Goal: Task Accomplishment & Management: Manage account settings

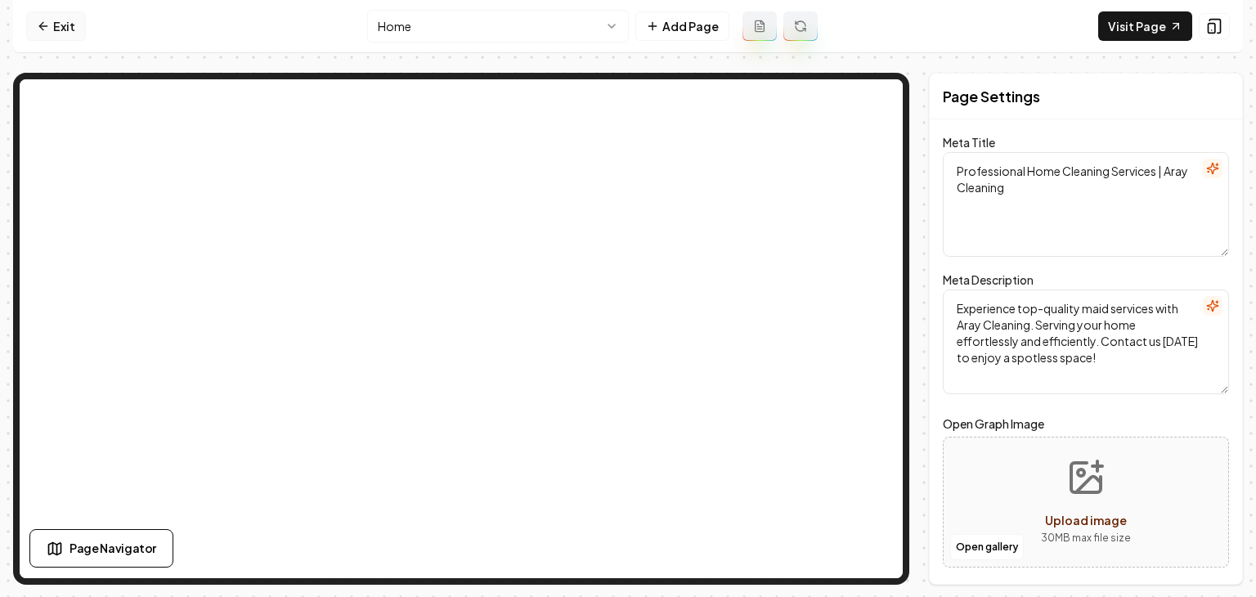
click at [43, 27] on icon at bounding box center [43, 26] width 13 height 13
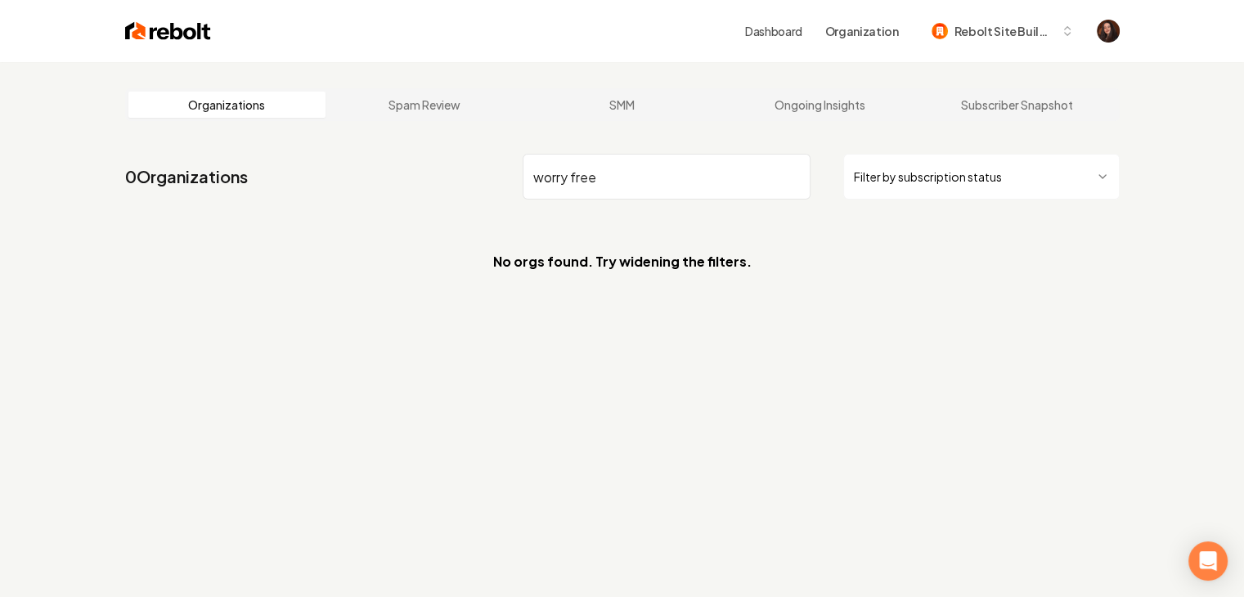
drag, startPoint x: 641, startPoint y: 186, endPoint x: 568, endPoint y: 181, distance: 73.8
click at [568, 181] on input "worry free" at bounding box center [667, 177] width 288 height 46
drag, startPoint x: 570, startPoint y: 177, endPoint x: 630, endPoint y: 172, distance: 60.0
click at [630, 172] on input "worryfree" at bounding box center [667, 177] width 288 height 46
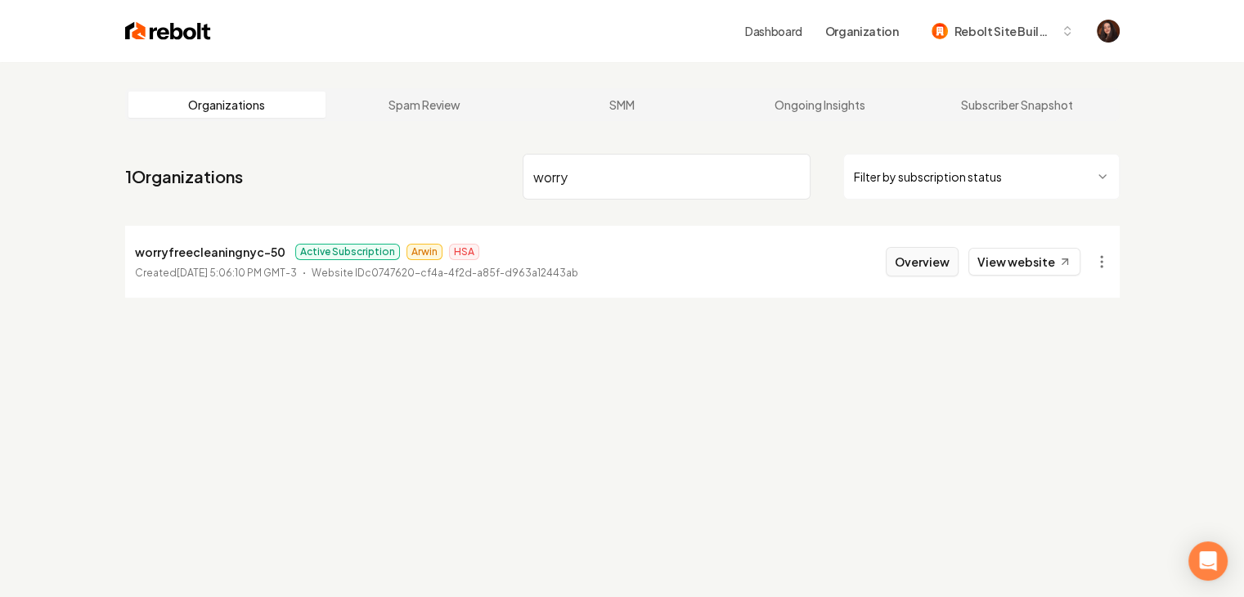
type input "worry"
click at [903, 263] on button "Overview" at bounding box center [922, 261] width 73 height 29
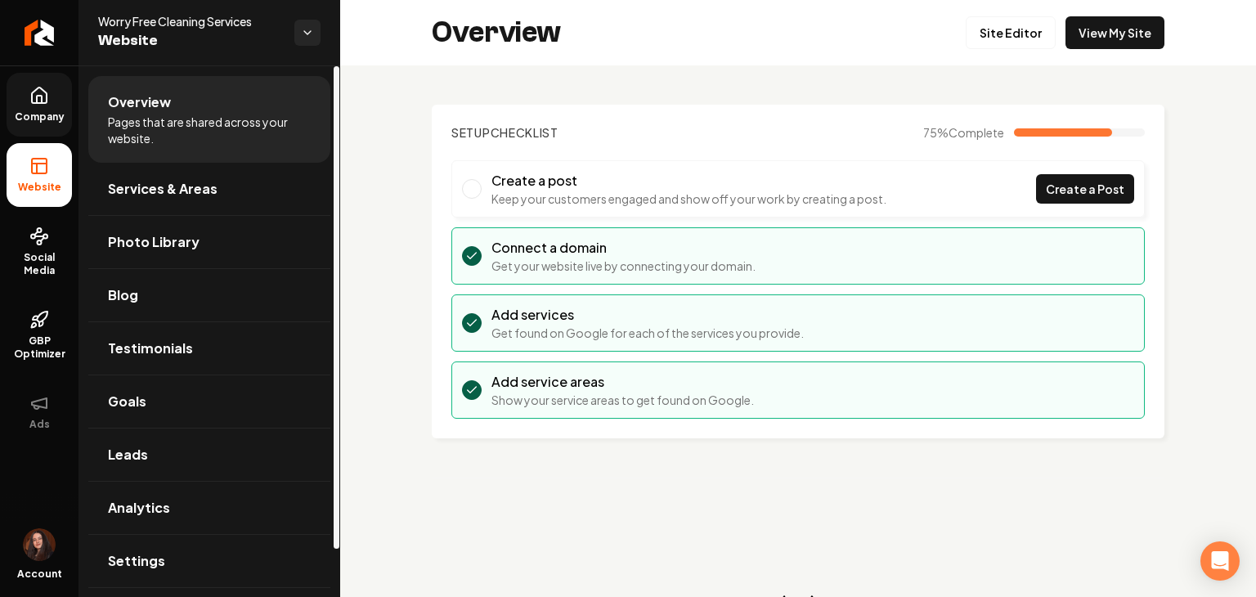
click at [32, 116] on span "Company" at bounding box center [39, 116] width 63 height 13
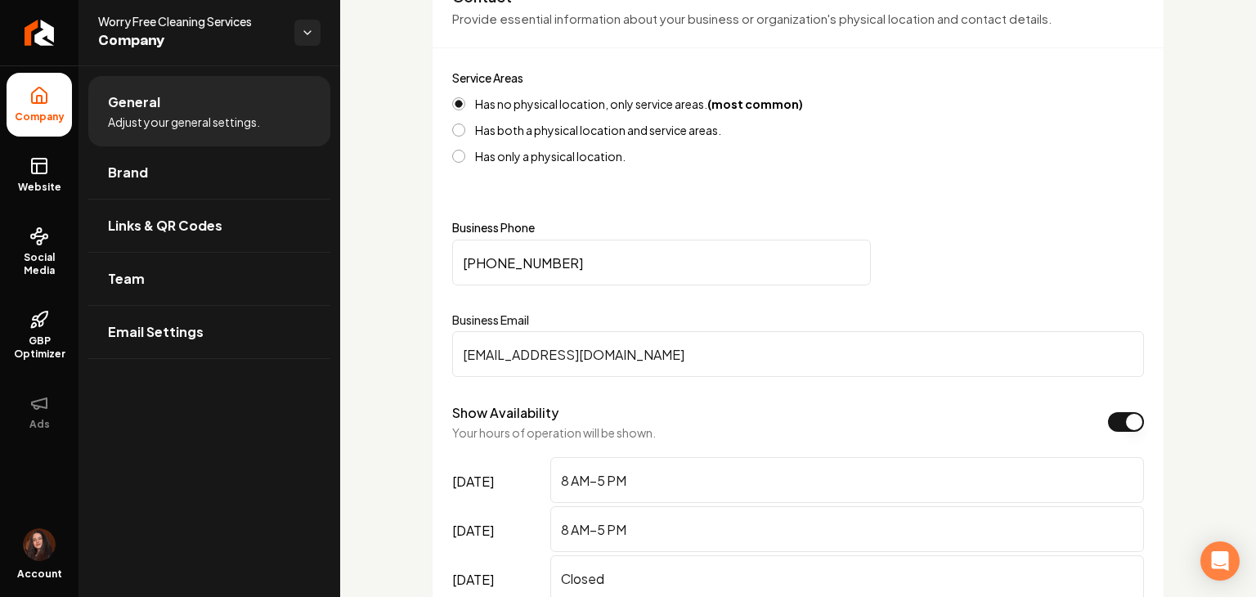
scroll to position [736, 0]
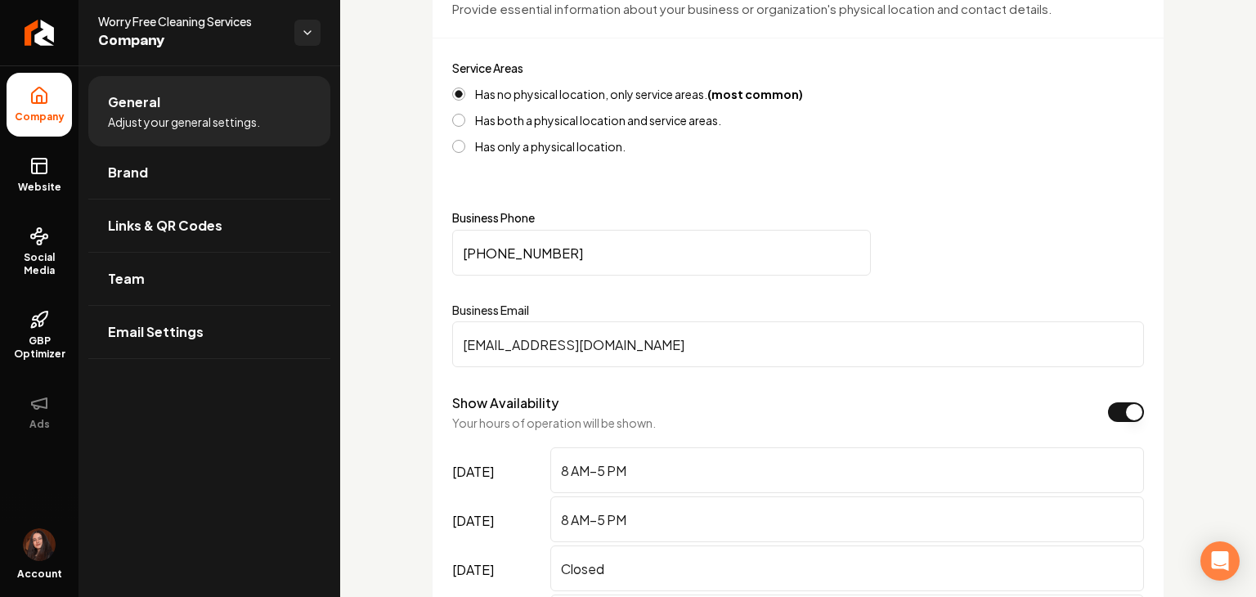
drag, startPoint x: 723, startPoint y: 349, endPoint x: 396, endPoint y: 349, distance: 327.2
click at [33, 38] on icon "Return to dashboard" at bounding box center [39, 33] width 26 height 26
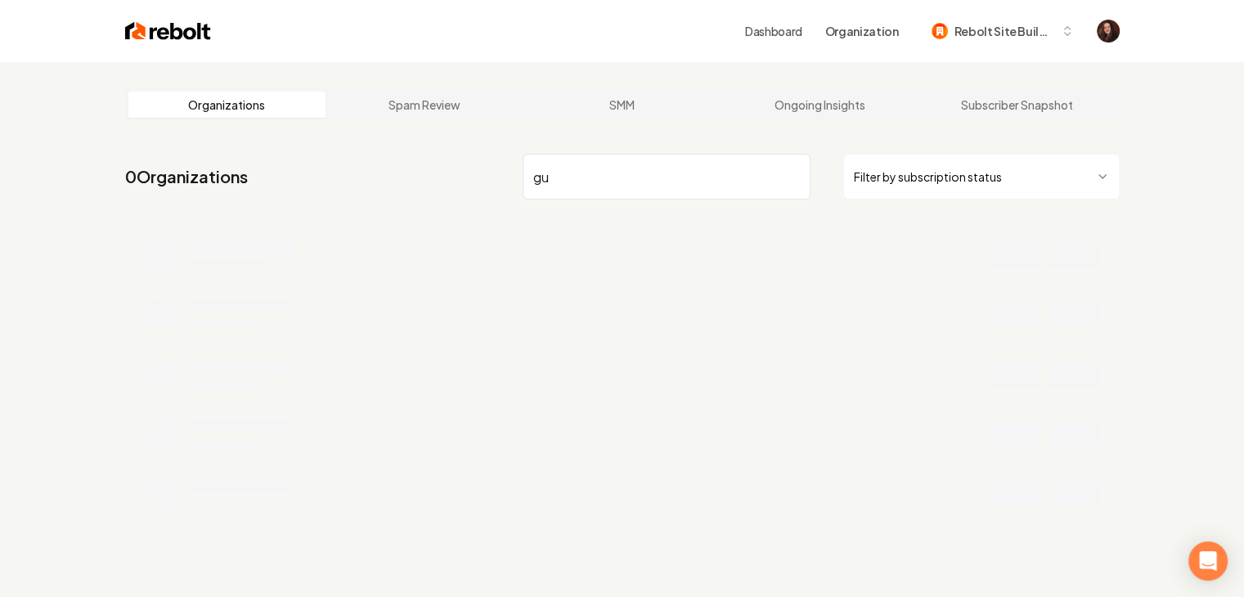
type input "g"
click at [160, 47] on div "Dashboard Organization Rebolt Site Builder" at bounding box center [622, 31] width 1047 height 62
click at [158, 43] on div "Dashboard Organization Rebolt Site Builder" at bounding box center [622, 31] width 1047 height 62
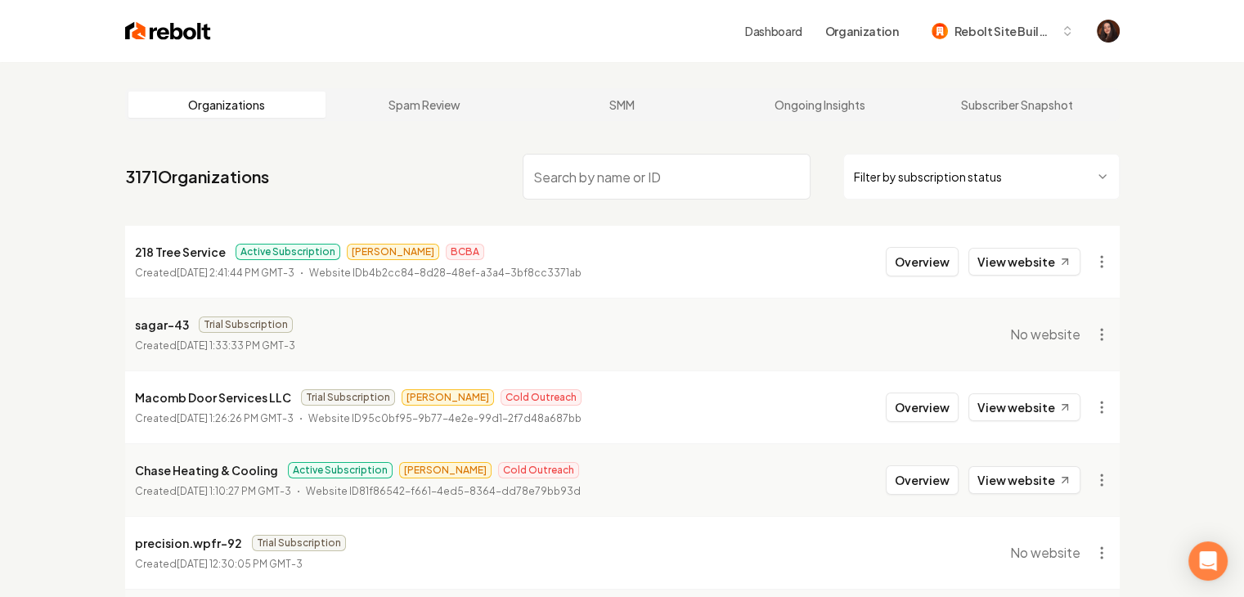
click at [158, 36] on img at bounding box center [168, 31] width 86 height 23
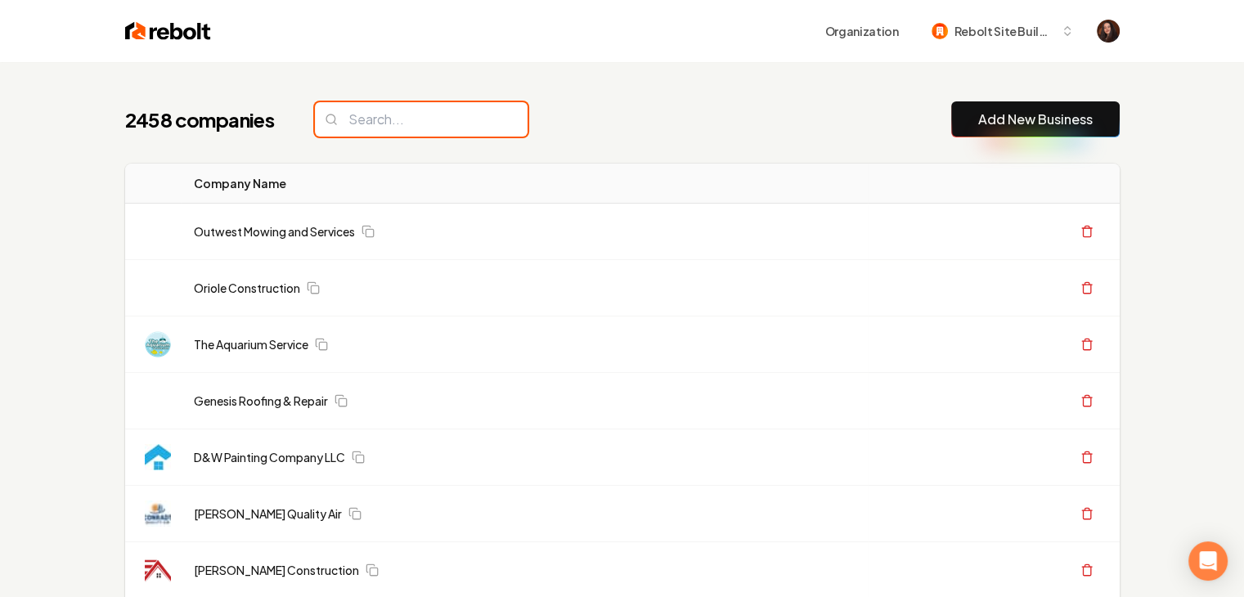
click at [402, 129] on input "search" at bounding box center [421, 119] width 213 height 34
click at [402, 128] on input "search" at bounding box center [421, 119] width 213 height 34
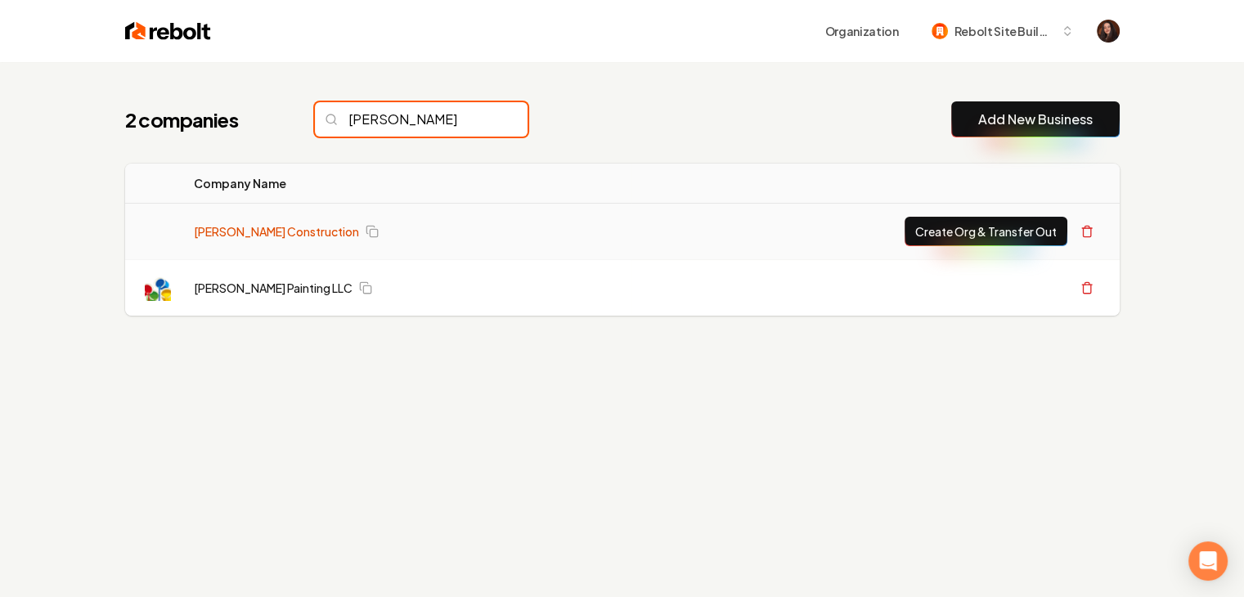
type input "[PERSON_NAME]"
click at [272, 236] on link "[PERSON_NAME] Construction" at bounding box center [276, 231] width 165 height 16
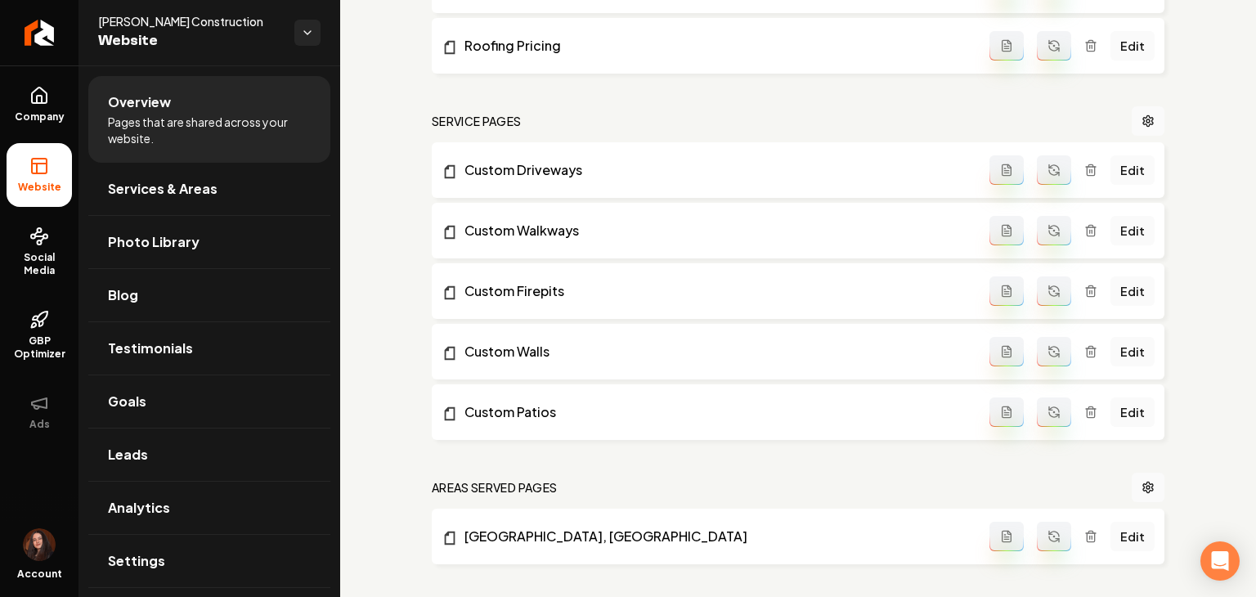
scroll to position [736, 0]
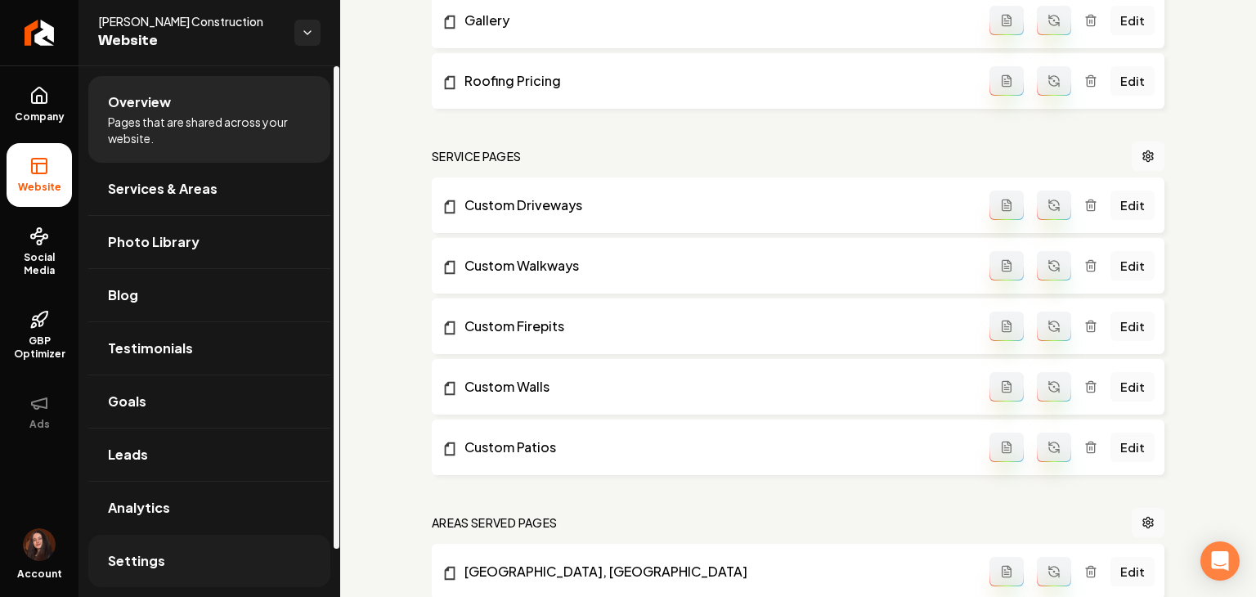
click at [137, 556] on span "Settings" at bounding box center [136, 561] width 57 height 20
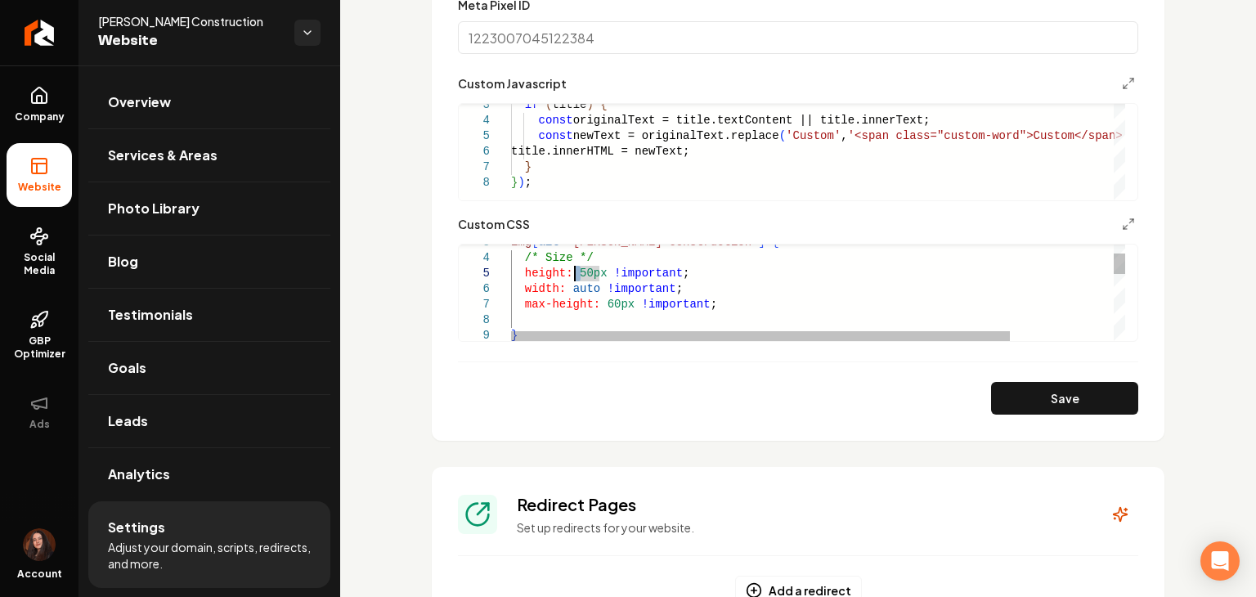
click at [575, 274] on div "width: auto !important ; max-height: 60px !important ; } img [ alt = "[PERSON_N…" at bounding box center [881, 426] width 741 height 445
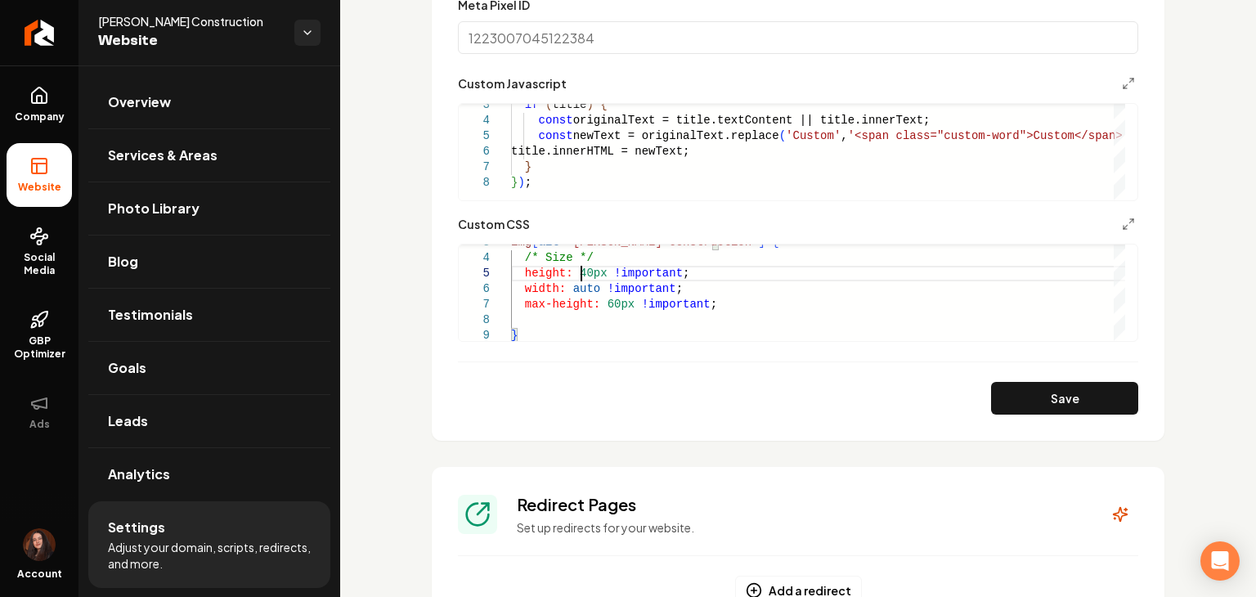
scroll to position [62, 69]
type textarea "**********"
click at [1023, 403] on button "Save" at bounding box center [1064, 398] width 147 height 33
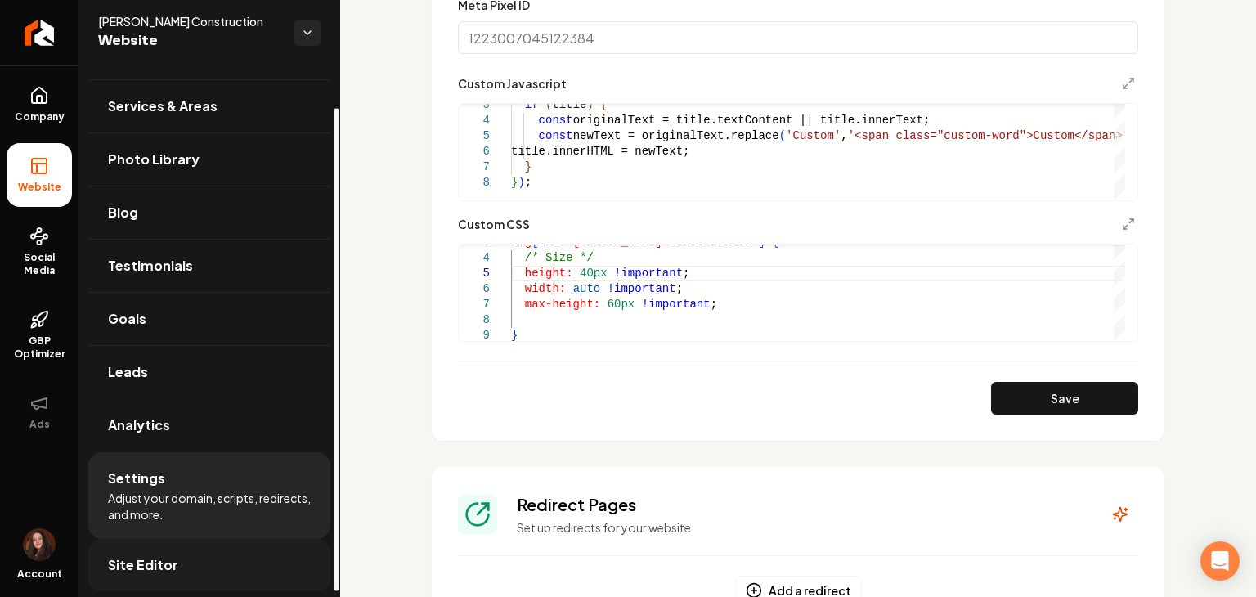
scroll to position [52, 0]
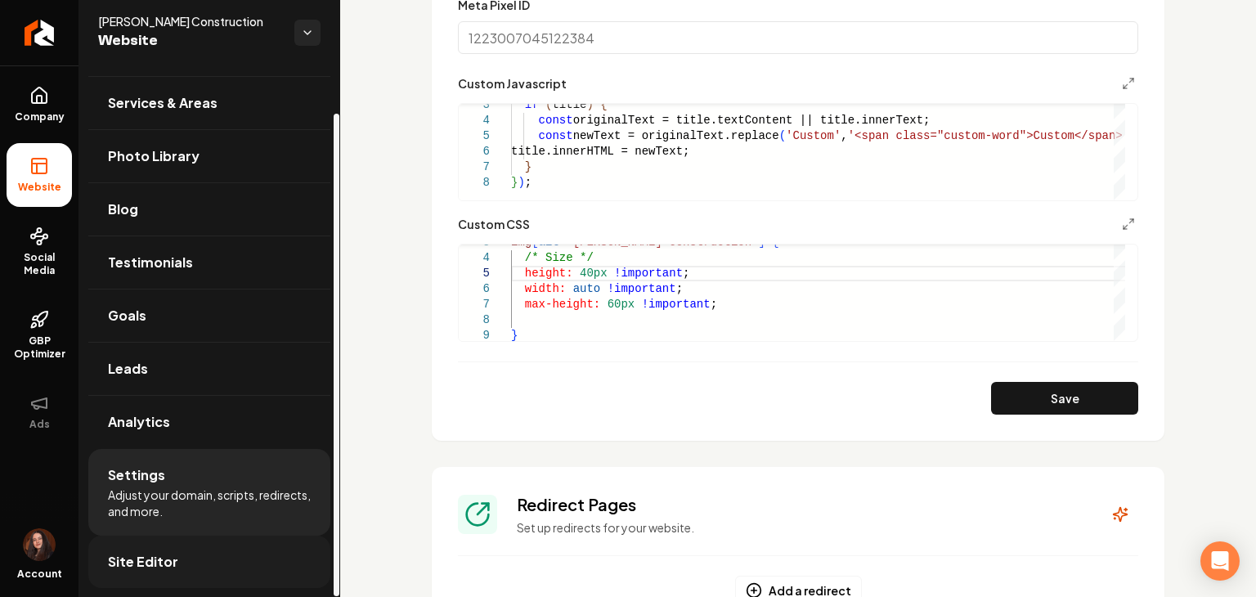
click at [183, 573] on link "Site Editor" at bounding box center [209, 562] width 242 height 52
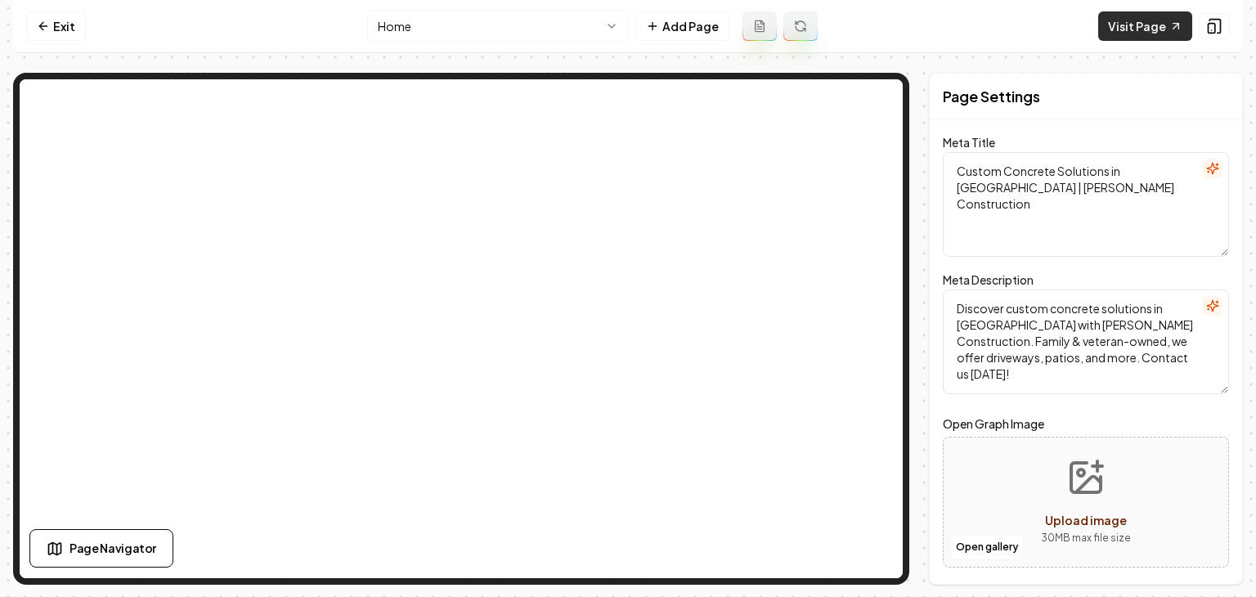
click at [1175, 37] on link "Visit Page" at bounding box center [1146, 25] width 94 height 29
click at [40, 24] on icon at bounding box center [43, 26] width 13 height 13
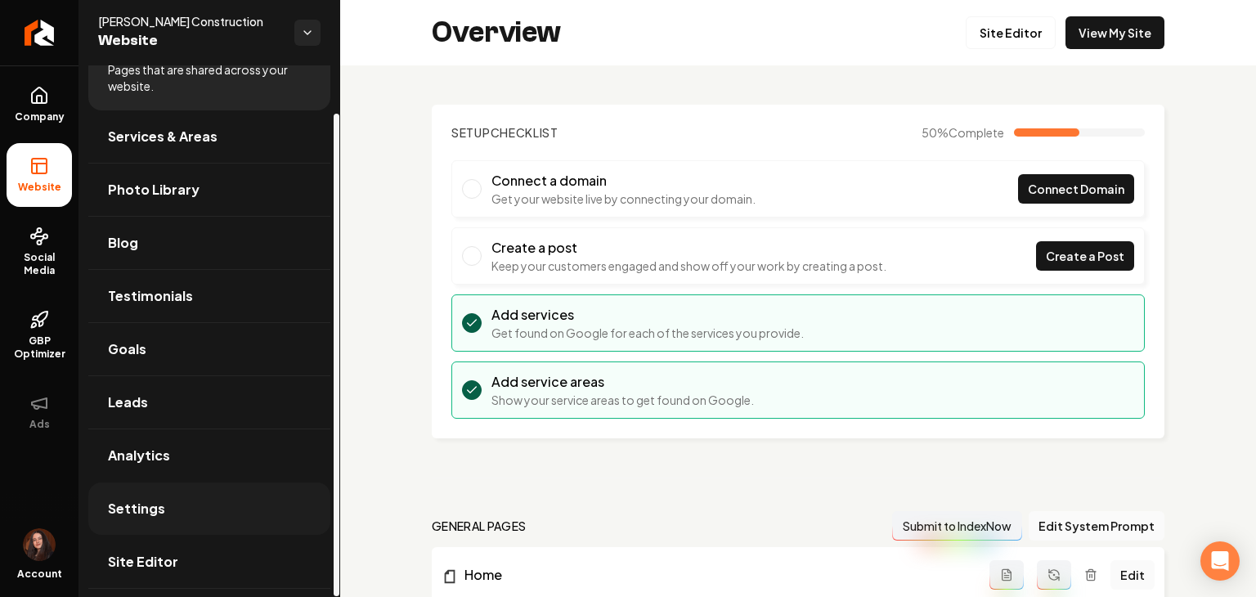
click at [189, 504] on link "Settings" at bounding box center [209, 509] width 242 height 52
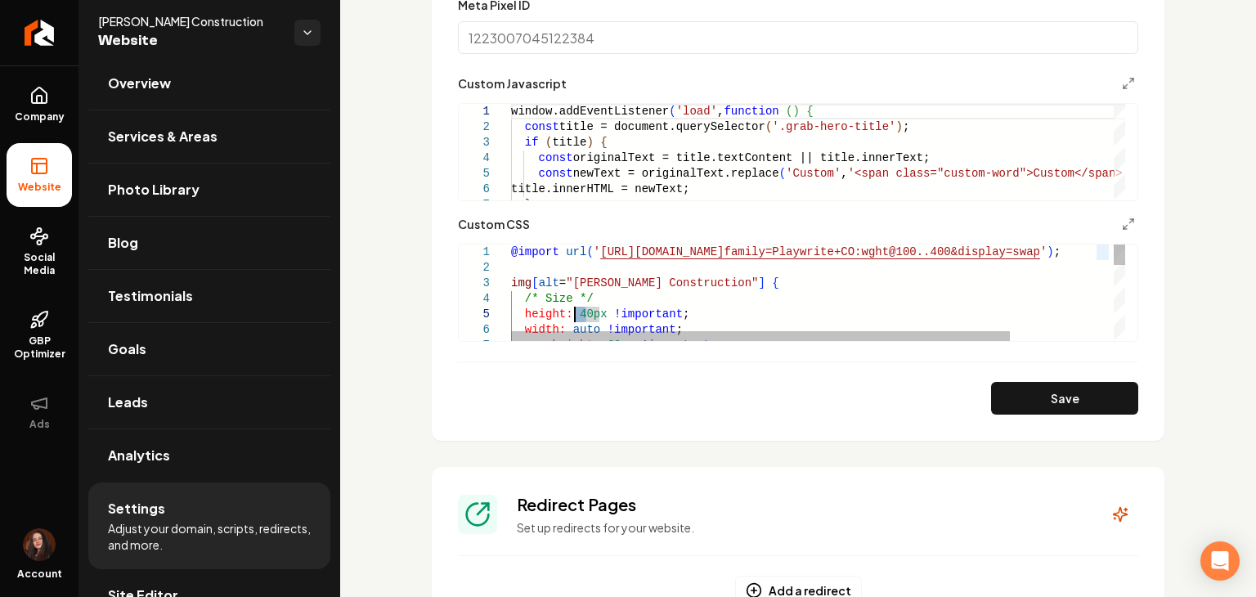
drag, startPoint x: 587, startPoint y: 308, endPoint x: 573, endPoint y: 308, distance: 14.7
click at [573, 308] on div "@import url ( ' [URL][DOMAIN_NAME] family=Playwrite+CO:wght@100..400&display=sw…" at bounding box center [881, 467] width 741 height 445
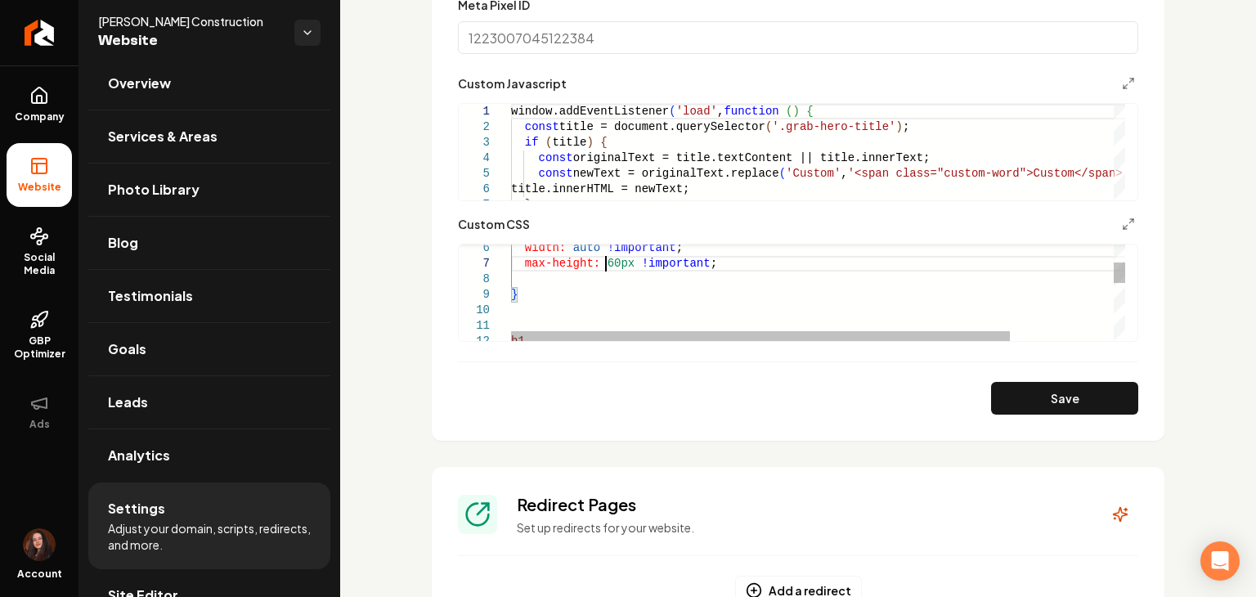
click at [602, 266] on div "width: auto !important ; max-height: 60px !important ; } h1 ," at bounding box center [881, 385] width 741 height 445
click at [604, 270] on div "width: auto !important ; max-height: 50px !important ; } h1 ," at bounding box center [881, 385] width 741 height 445
click at [598, 267] on div "width: auto !important ; max-height: 5px !important ; } h1 ," at bounding box center [881, 385] width 741 height 445
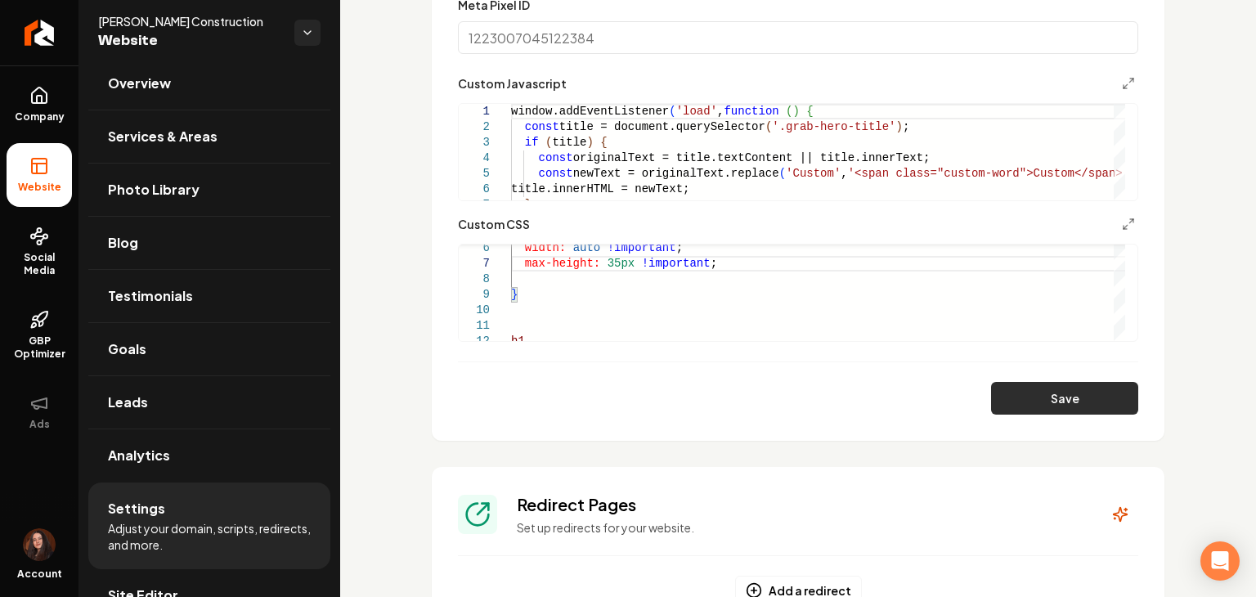
click at [991, 382] on button "Save" at bounding box center [1064, 398] width 147 height 33
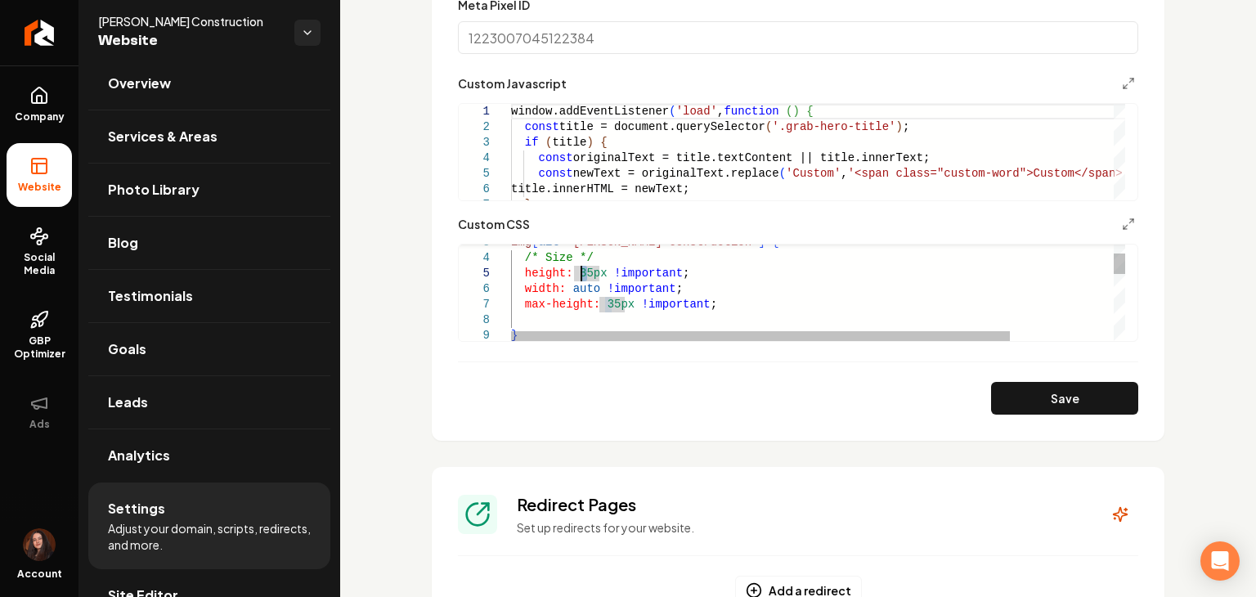
click at [581, 276] on div "width: auto !important ; max-height: 35px !important ; } img [ alt = "[PERSON_N…" at bounding box center [881, 426] width 741 height 445
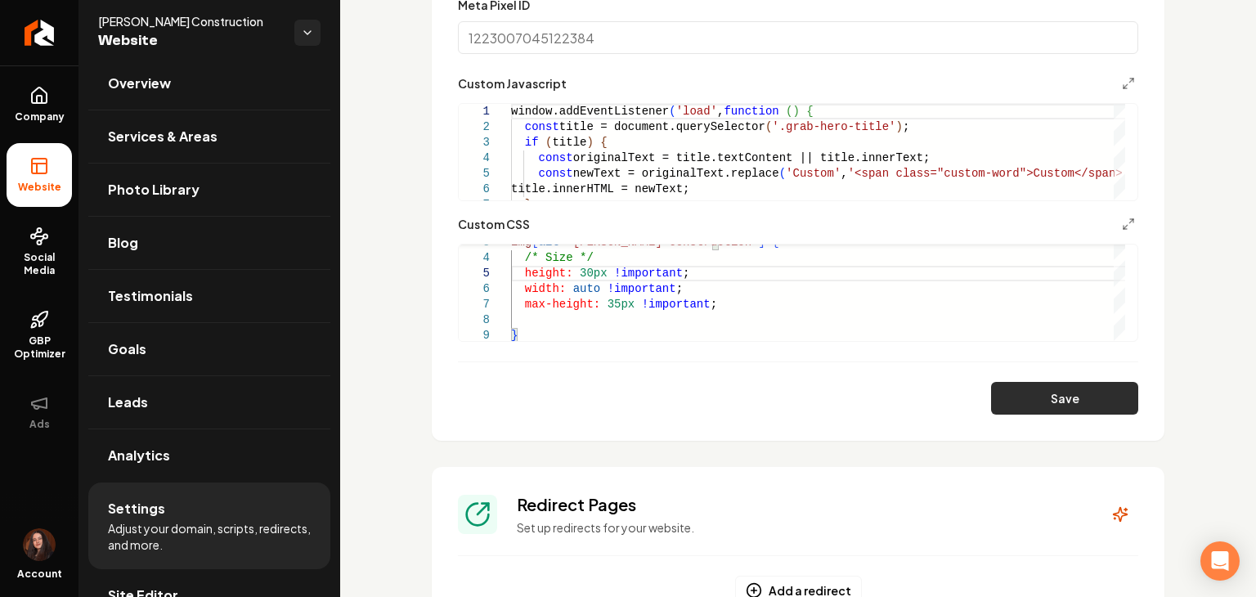
click at [994, 382] on button "Save" at bounding box center [1064, 398] width 147 height 33
click at [1000, 390] on div "Save" at bounding box center [798, 398] width 681 height 33
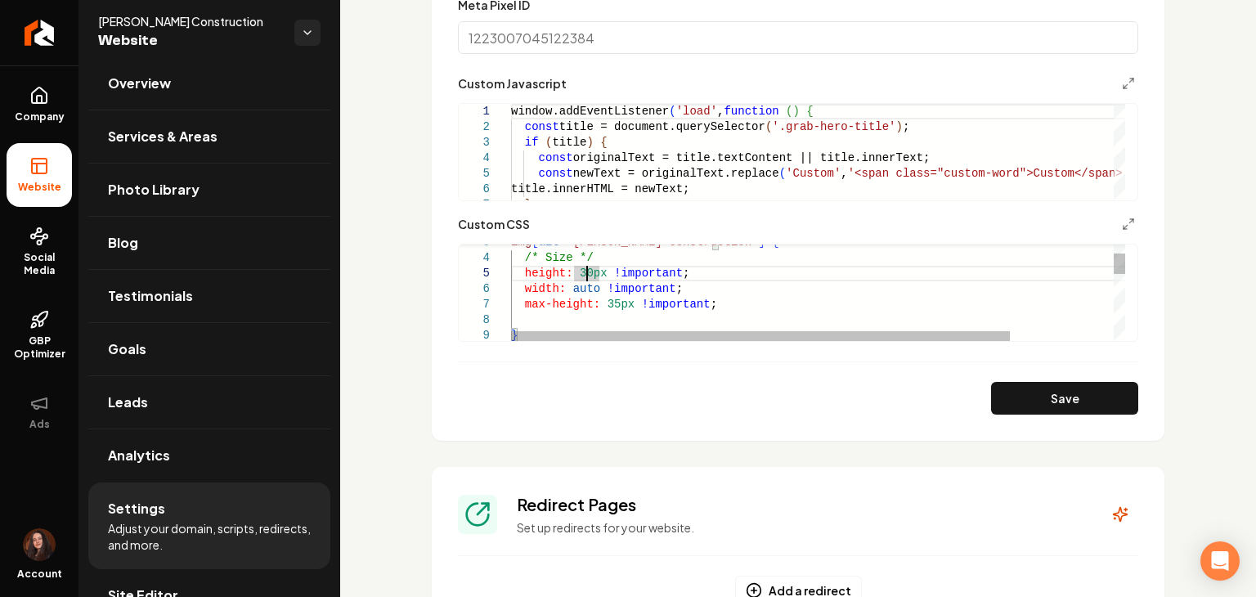
click at [586, 276] on div "width: auto !important ; max-height: 35px !important ; } img [ alt = "[PERSON_N…" at bounding box center [881, 426] width 741 height 445
click at [584, 275] on div "width: auto !important ; max-height: 35px !important ; } img [ alt = "[PERSON_N…" at bounding box center [881, 426] width 741 height 445
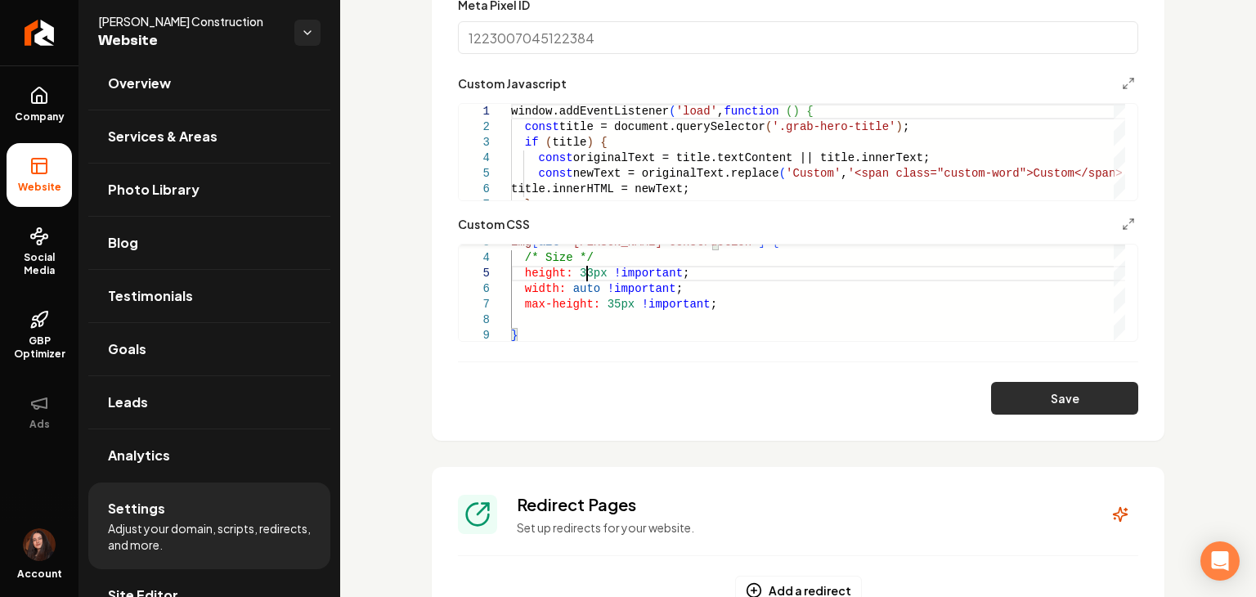
type textarea "**********"
drag, startPoint x: 1008, startPoint y: 397, endPoint x: 958, endPoint y: 321, distance: 90.3
click at [1008, 397] on button "Save" at bounding box center [1064, 398] width 147 height 33
